Goal: Find specific page/section: Find specific page/section

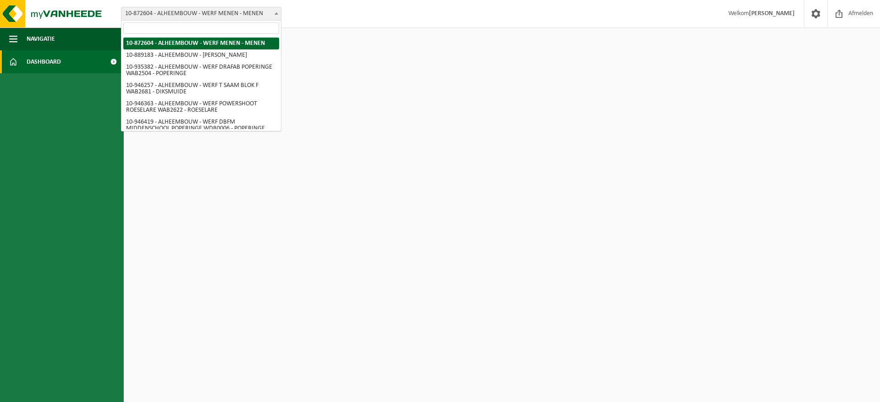
click at [189, 19] on span "10-872604 - ALHEEMBOUW - WERF MENEN - MENEN" at bounding box center [200, 13] width 159 height 13
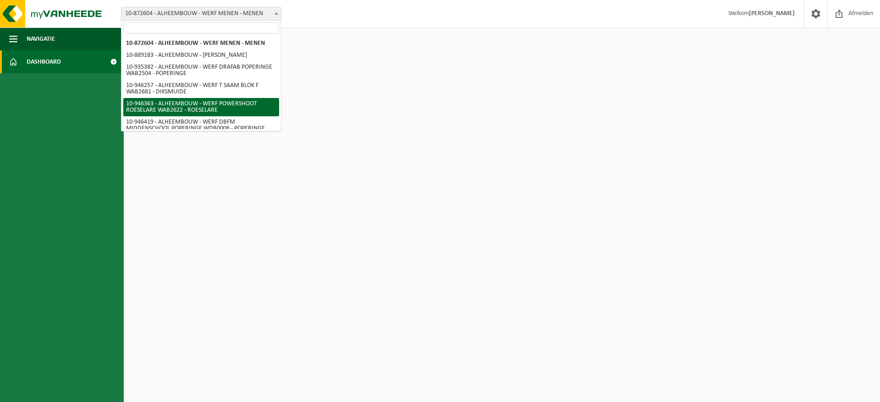
scroll to position [46, 0]
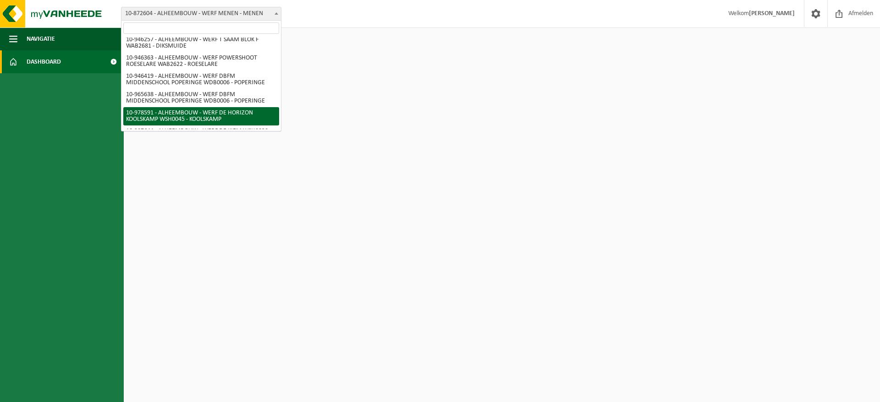
select select "160188"
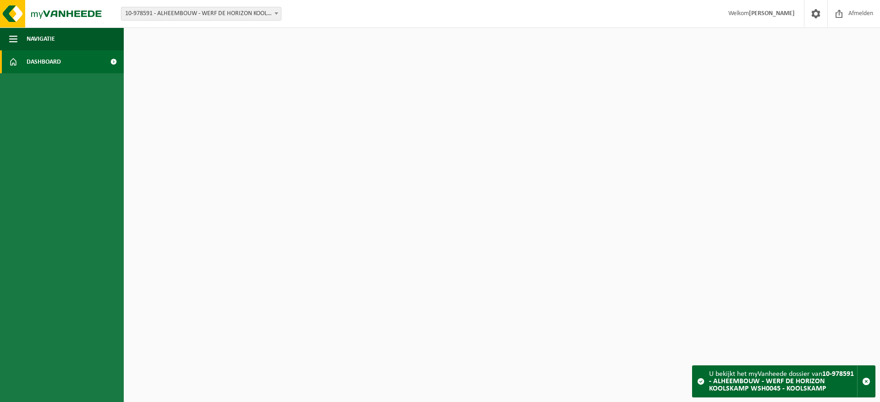
click at [193, 9] on span "10-978591 - ALHEEMBOUW - WERF DE HORIZON KOOLSKAMP WSH0045 - KOOLSKAMP" at bounding box center [200, 13] width 159 height 13
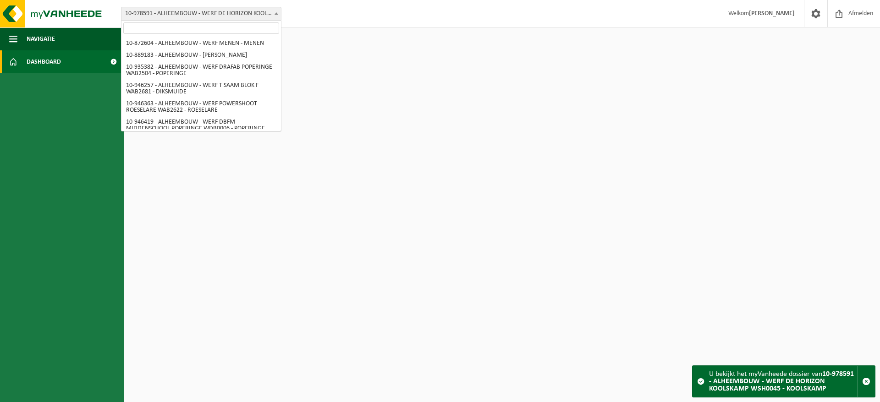
scroll to position [60, 0]
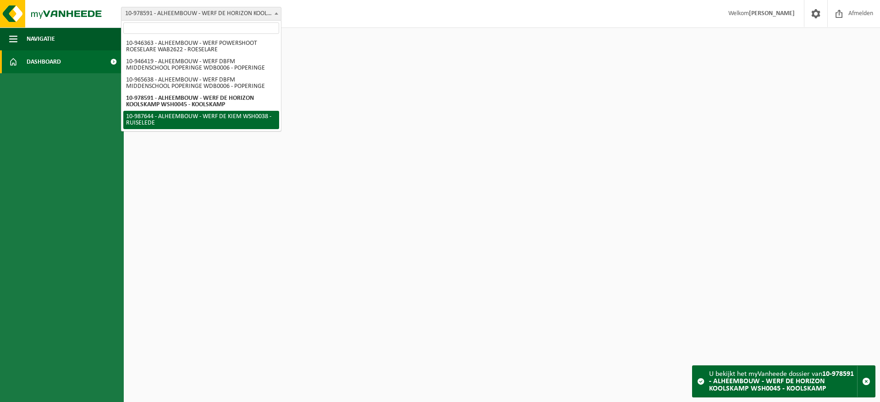
select select "167293"
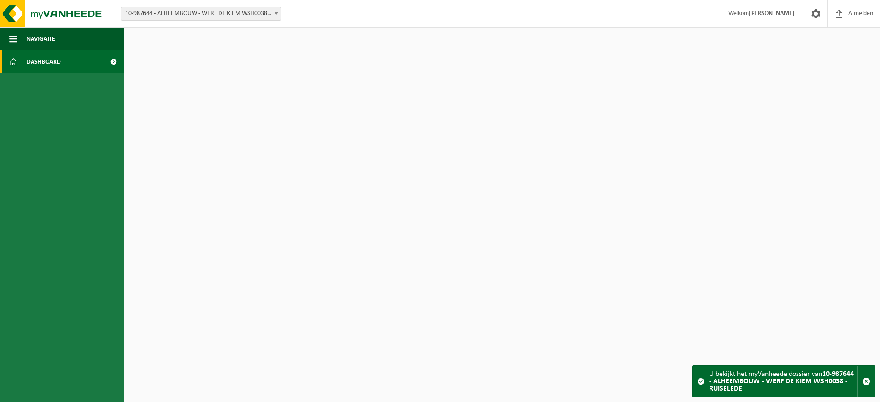
drag, startPoint x: 869, startPoint y: 378, endPoint x: 679, endPoint y: 303, distance: 204.8
click at [869, 378] on span "button" at bounding box center [866, 382] width 8 height 8
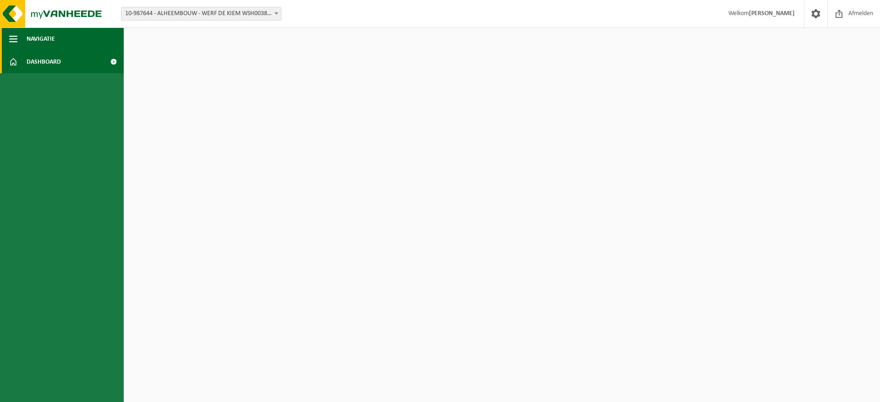
click at [44, 36] on span "Navigatie" at bounding box center [41, 38] width 28 height 23
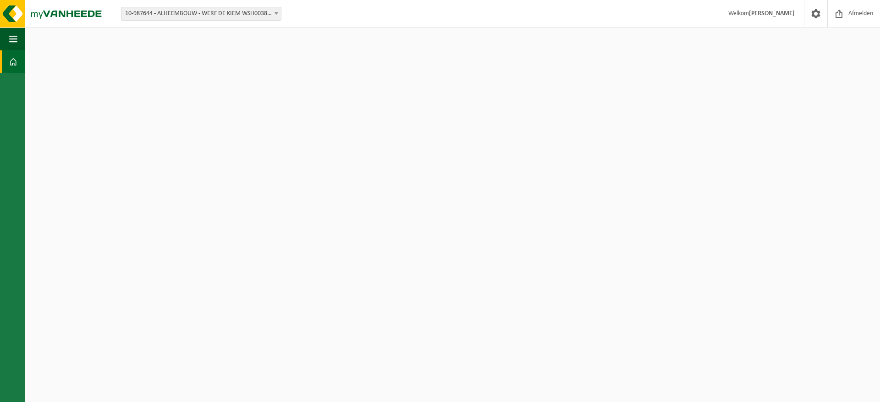
click at [202, 17] on span "10-987644 - ALHEEMBOUW - WERF DE KIEM WSH0038 - RUISELEDE" at bounding box center [200, 13] width 159 height 13
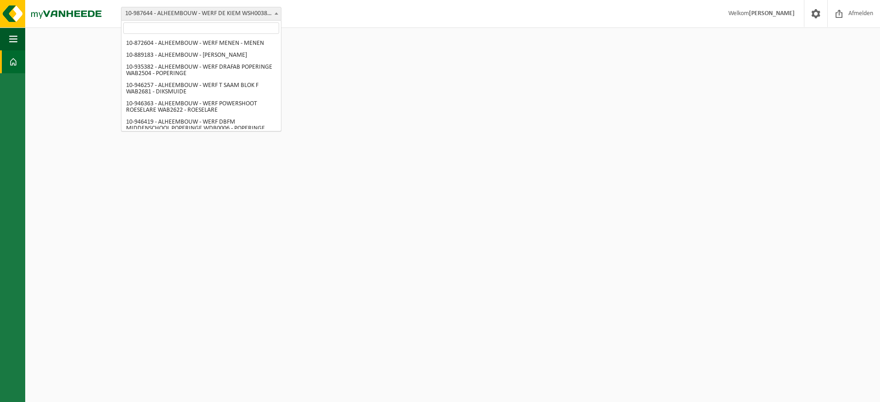
scroll to position [60, 0]
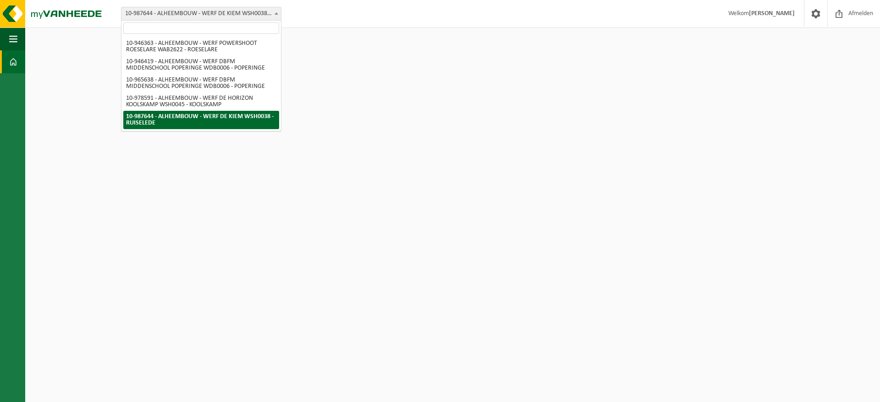
drag, startPoint x: 247, startPoint y: 90, endPoint x: 240, endPoint y: 121, distance: 31.0
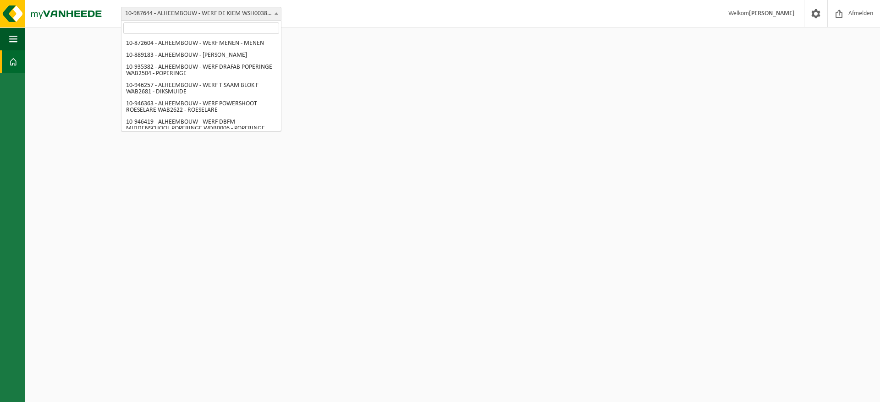
click at [246, 16] on span "10-987644 - ALHEEMBOUW - WERF DE KIEM WSH0038 - RUISELEDE" at bounding box center [200, 13] width 159 height 13
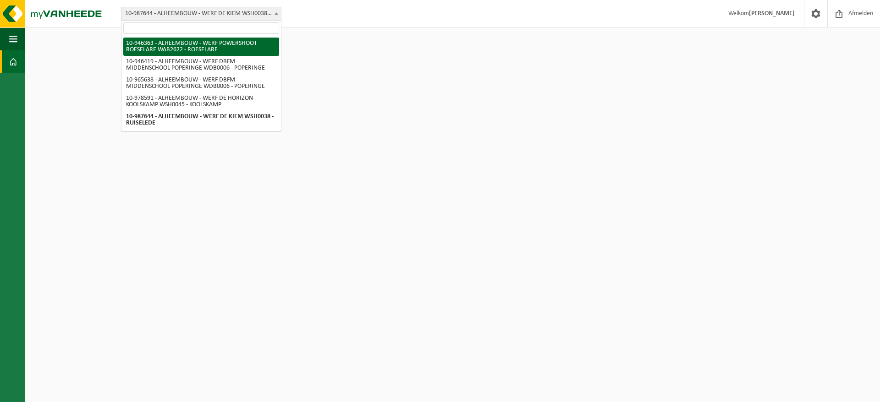
select select "141661"
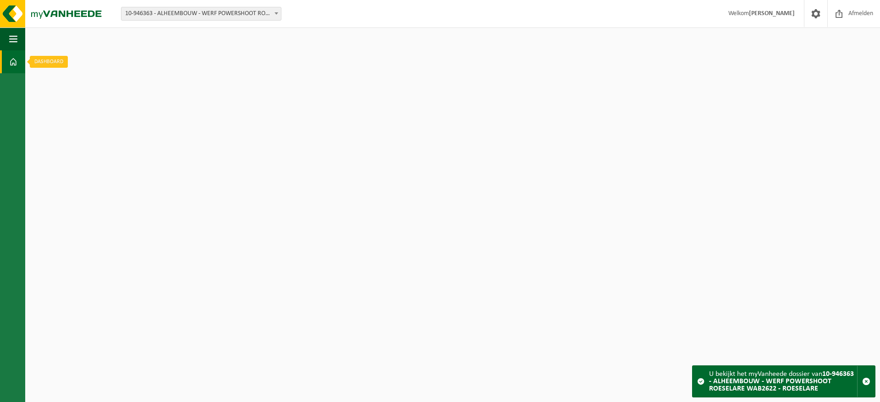
click at [19, 62] on link "Dashboard" at bounding box center [12, 61] width 25 height 23
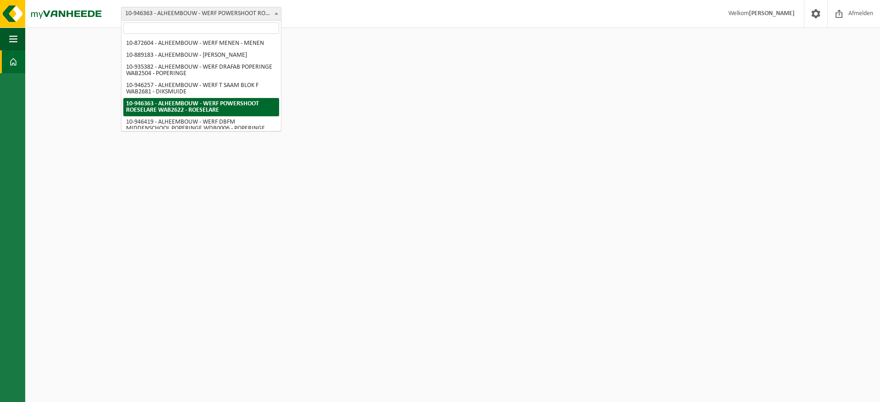
click at [234, 20] on span "10-946363 - ALHEEMBOUW - WERF POWERSHOOT ROESELARE WAB2622 - ROESELARE" at bounding box center [200, 13] width 159 height 13
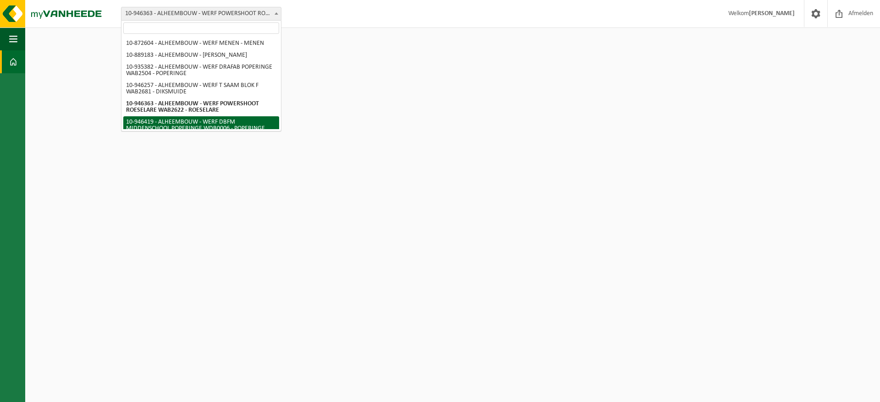
scroll to position [60, 0]
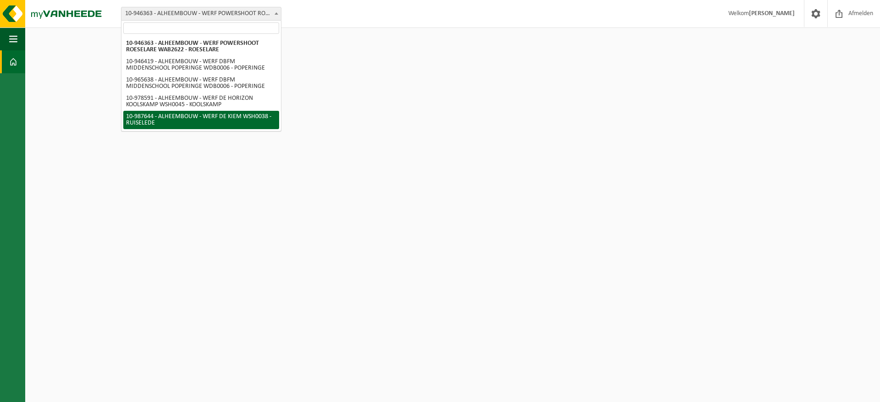
select select "167293"
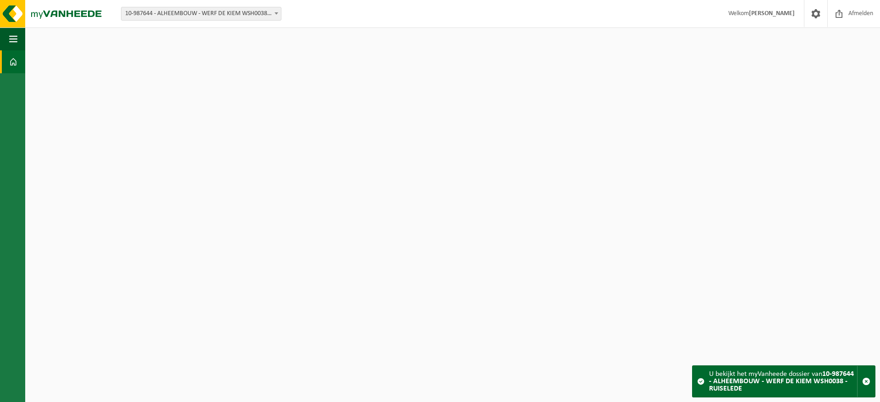
click at [19, 54] on link "Dashboard" at bounding box center [12, 61] width 25 height 23
